Goal: Check status: Check status

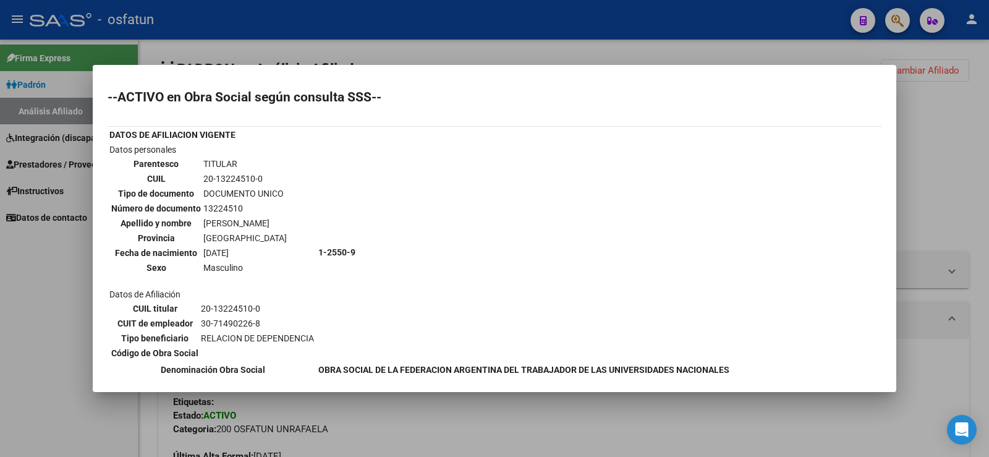
scroll to position [555, 0]
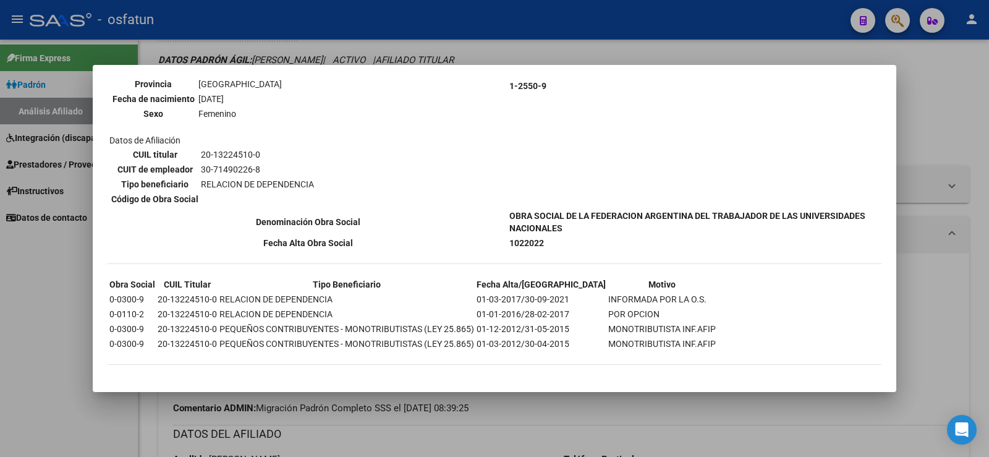
drag, startPoint x: 0, startPoint y: 314, endPoint x: 344, endPoint y: 201, distance: 361.4
click at [5, 313] on div at bounding box center [494, 228] width 989 height 457
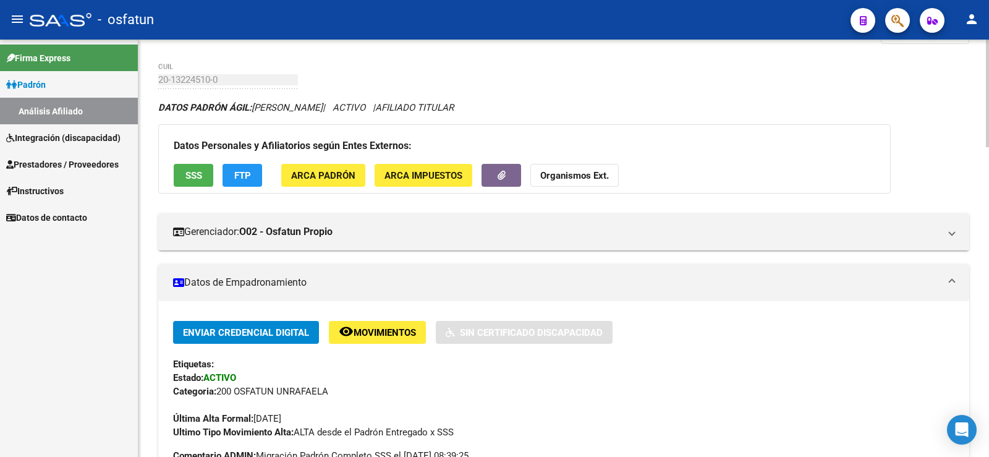
scroll to position [0, 0]
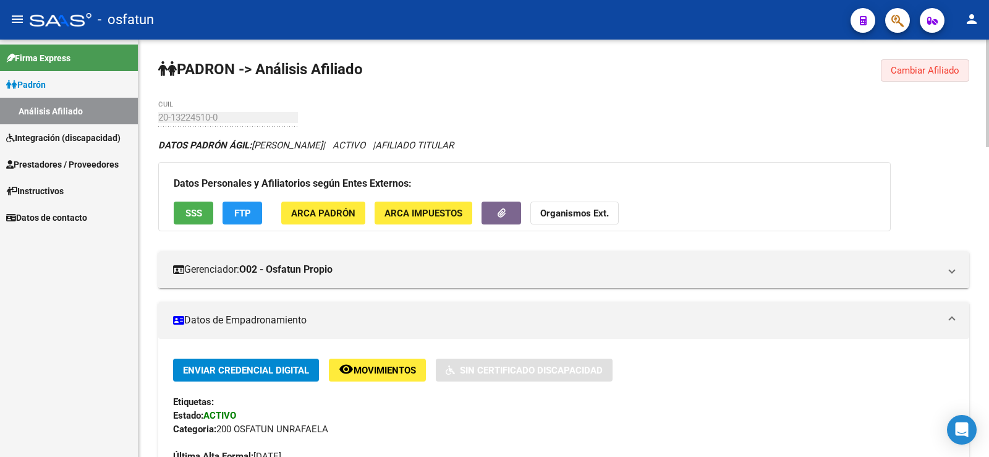
drag, startPoint x: 940, startPoint y: 75, endPoint x: 159, endPoint y: 106, distance: 780.9
click at [939, 74] on span "Cambiar Afiliado" at bounding box center [924, 70] width 69 height 11
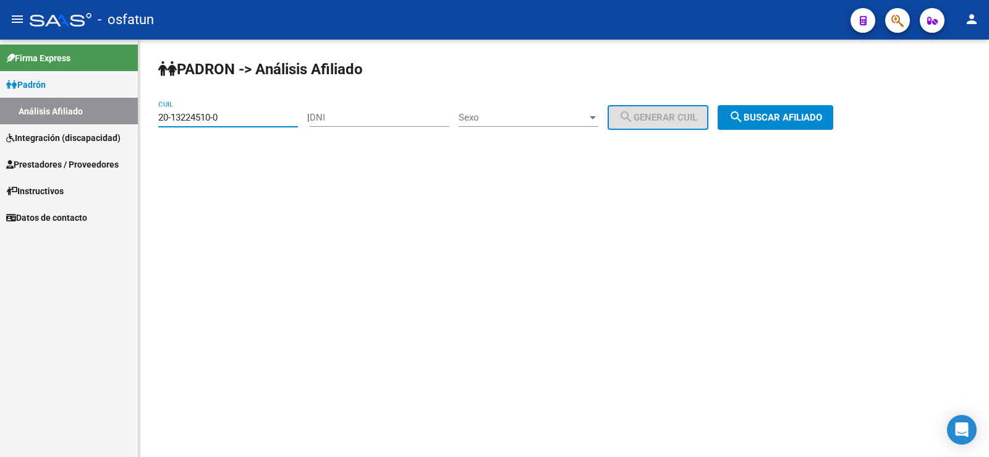
drag, startPoint x: 156, startPoint y: 120, endPoint x: 213, endPoint y: 111, distance: 57.5
click at [117, 119] on mat-sidenav-container "Firma Express Padrón Análisis Afiliado Integración (discapacidad) Estado Presen…" at bounding box center [494, 248] width 989 height 417
drag, startPoint x: 190, startPoint y: 130, endPoint x: 155, endPoint y: 117, distance: 37.0
click at [155, 117] on div "PADRON -> Análisis Afiliado 20-13224510-0 CUIL | DNI Sexo Sexo search Generar C…" at bounding box center [563, 105] width 850 height 130
paste input "7-25806253-7"
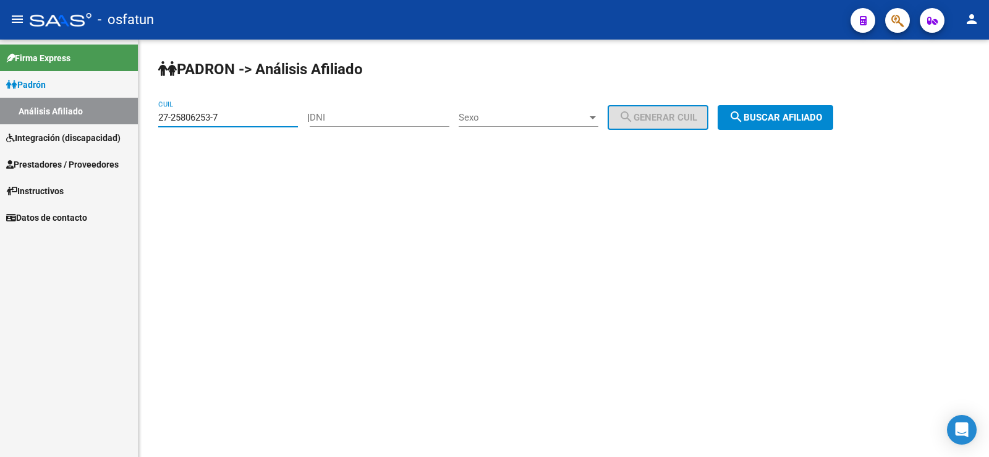
type input "27-25806253-7"
click at [833, 116] on button "search Buscar afiliado" at bounding box center [775, 117] width 116 height 25
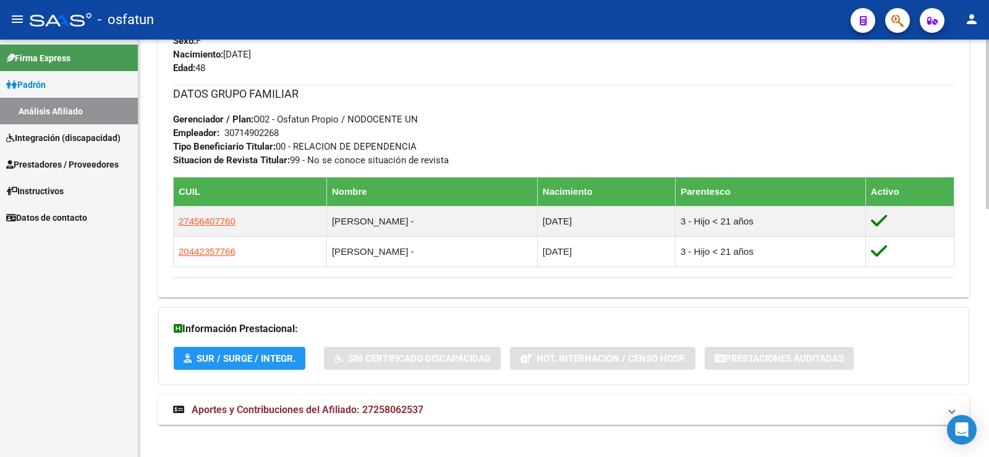
scroll to position [610, 0]
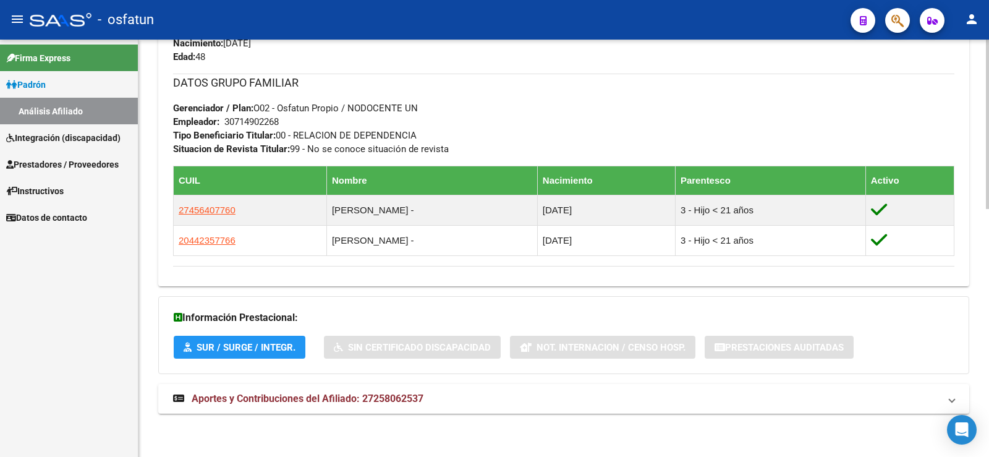
click at [252, 351] on span "SUR / SURGE / INTEGR." at bounding box center [245, 347] width 99 height 11
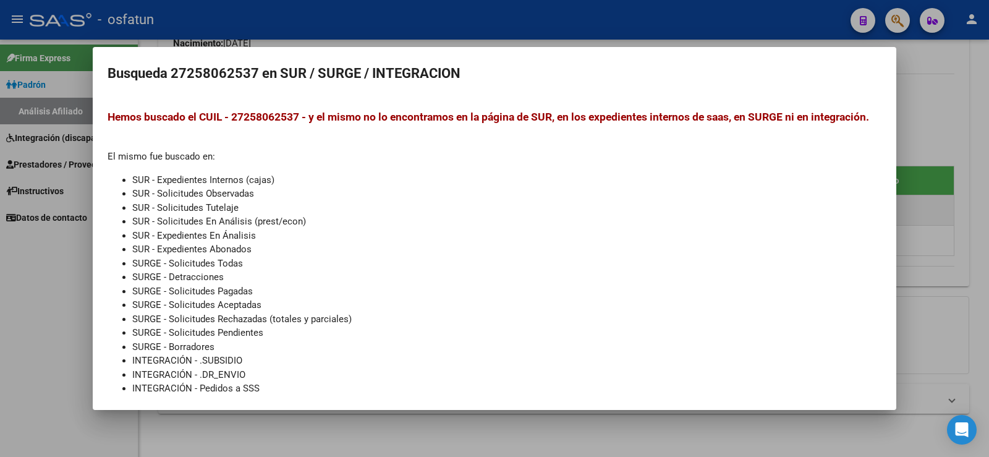
click at [95, 301] on mat-dialog-content "Hemos buscado el CUIL - 27258062537 - y el mismo no lo encontramos en la página…" at bounding box center [494, 246] width 803 height 297
click at [0, 289] on div at bounding box center [494, 228] width 989 height 457
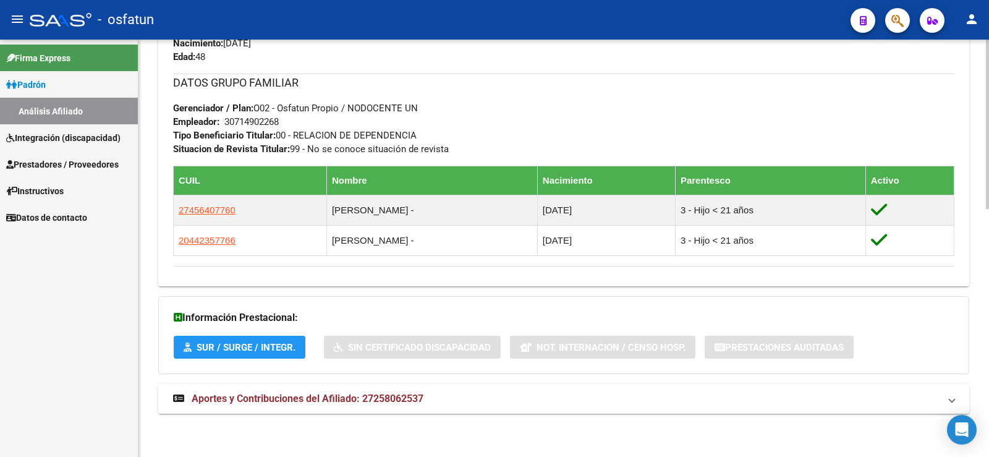
click at [436, 394] on mat-panel-title "Aportes y Contribuciones del Afiliado: 27258062537" at bounding box center [556, 399] width 766 height 14
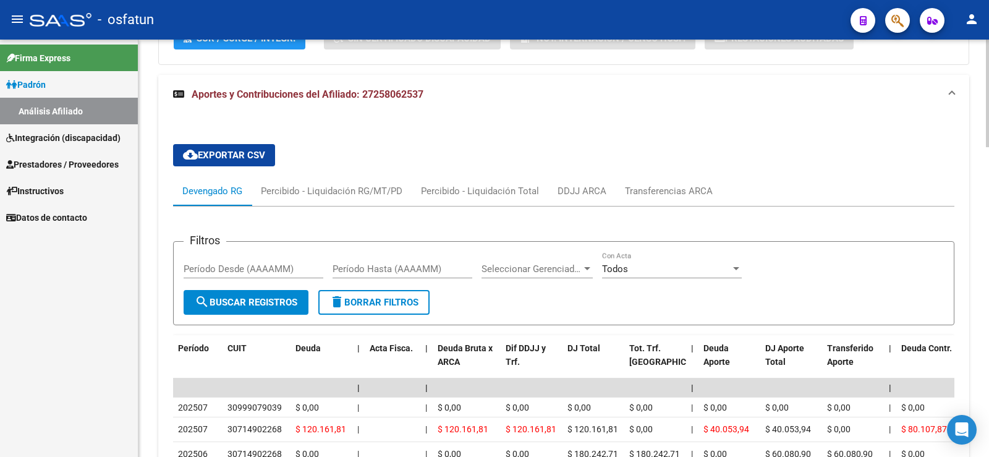
scroll to position [980, 0]
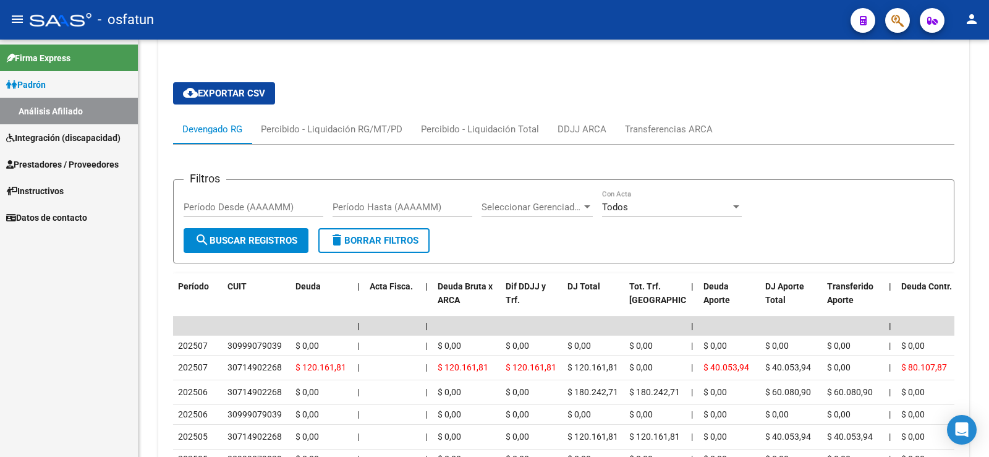
click at [56, 348] on div "Firma Express Padrón Análisis Afiliado Integración (discapacidad) Estado Presen…" at bounding box center [69, 248] width 138 height 417
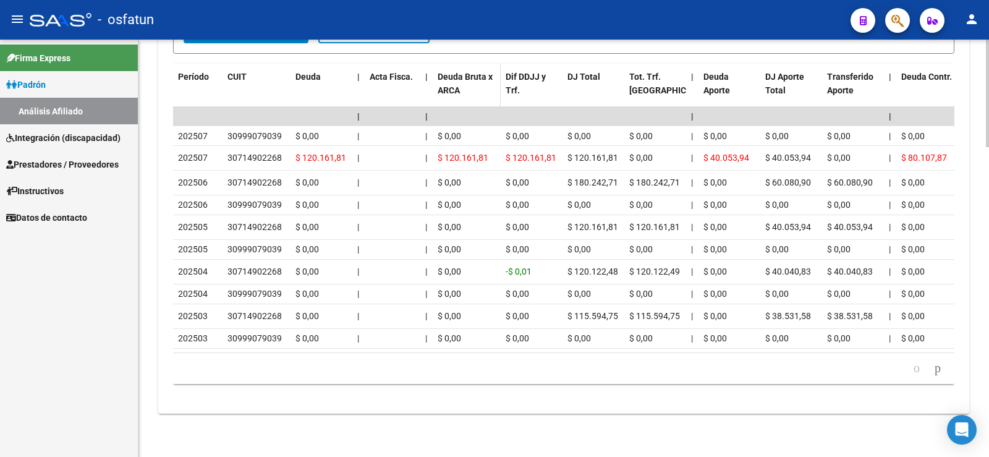
scroll to position [1205, 0]
